Goal: Check status

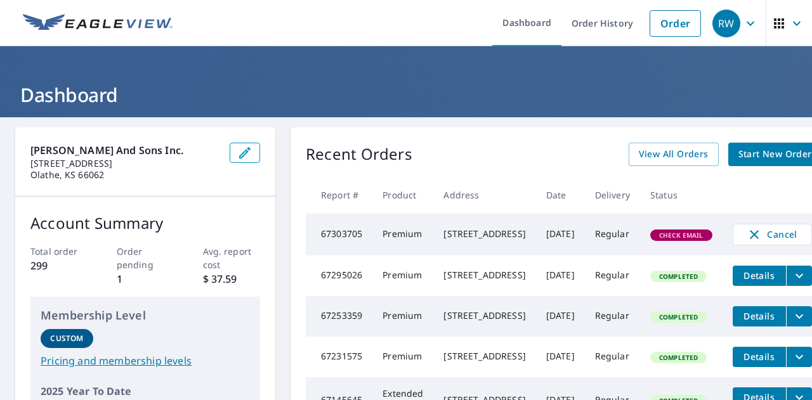
drag, startPoint x: 716, startPoint y: 239, endPoint x: 715, endPoint y: 230, distance: 9.5
click at [715, 236] on td "Check Email" at bounding box center [681, 235] width 82 height 42
click at [696, 240] on span "Check Email" at bounding box center [681, 235] width 60 height 9
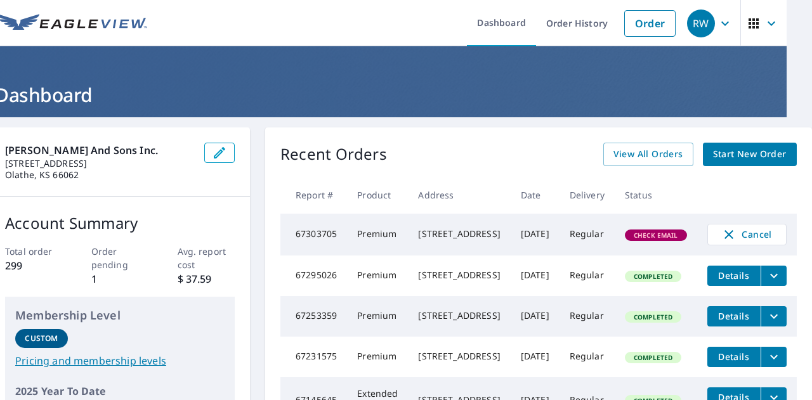
scroll to position [0, 55]
